Goal: Navigation & Orientation: Find specific page/section

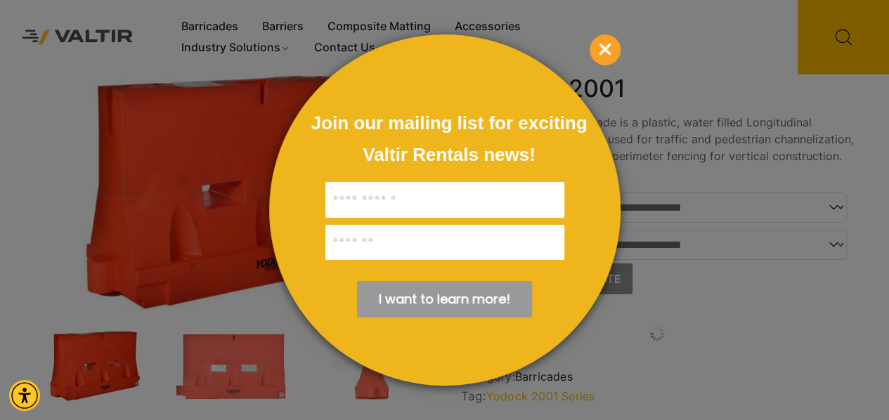
click at [292, 23] on div at bounding box center [444, 210] width 889 height 420
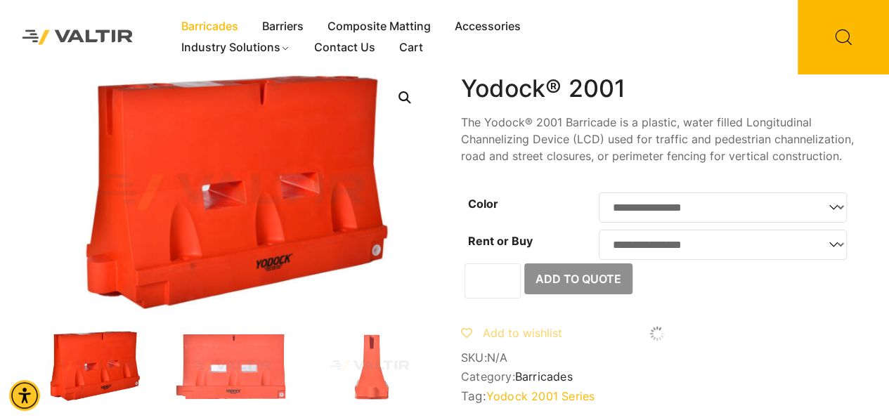
click at [227, 21] on link "Barricades" at bounding box center [209, 26] width 81 height 21
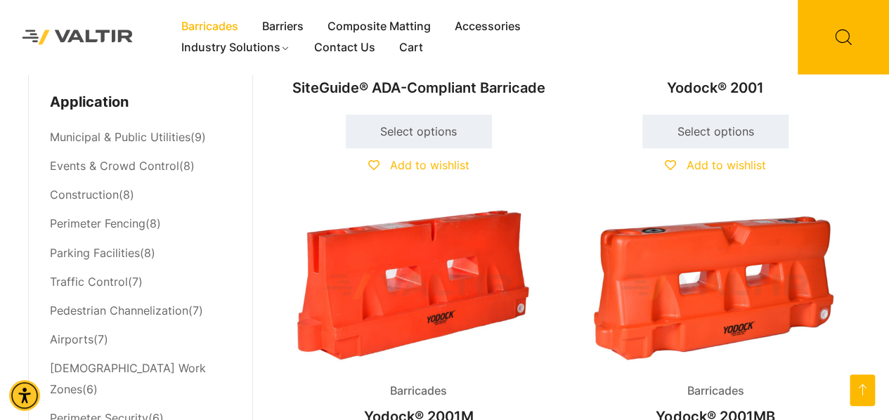
scroll to position [596, 0]
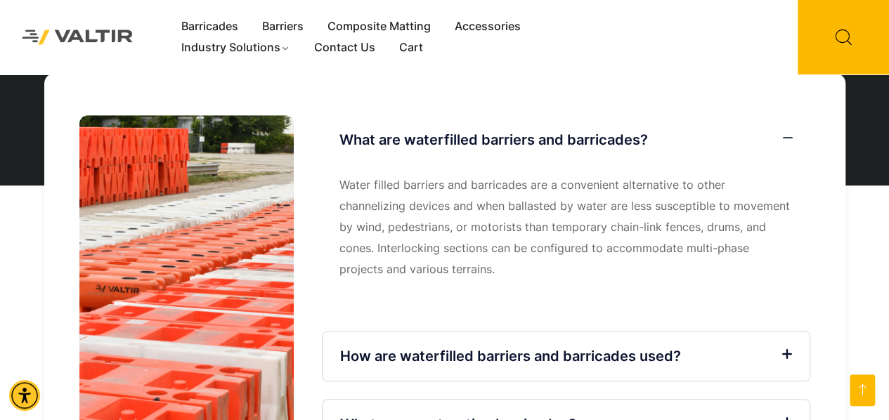
scroll to position [3145, 0]
